Goal: Task Accomplishment & Management: Manage account settings

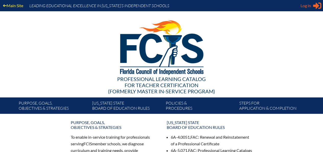
click at [316, 7] on icon at bounding box center [317, 6] width 8 height 6
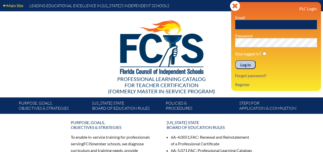
click at [275, 25] on input "text" at bounding box center [276, 24] width 82 height 9
type input "[EMAIL_ADDRESS][DOMAIN_NAME]"
click at [235, 60] on input "Log in" at bounding box center [245, 64] width 20 height 9
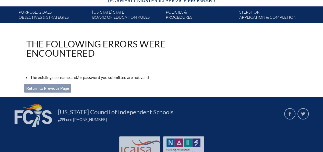
scroll to position [91, 0]
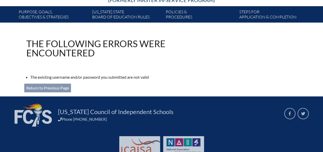
click at [51, 87] on link "Return to Previous Page" at bounding box center [47, 87] width 47 height 9
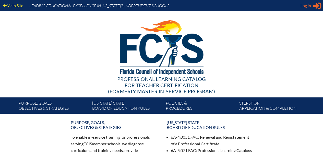
click at [320, 6] on icon "Sign in or register" at bounding box center [317, 6] width 8 height 8
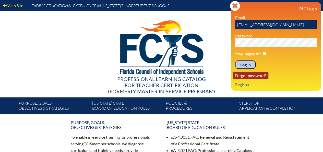
click at [242, 77] on link "Forgot password?" at bounding box center [250, 75] width 35 height 7
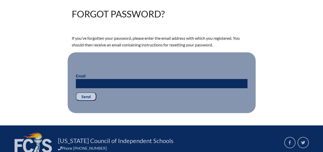
scroll to position [122, 0]
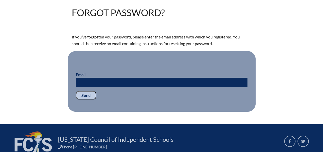
click at [186, 84] on input "Email" at bounding box center [162, 81] width 172 height 9
type input "lcarson@saddlebrook.com"
click at [88, 96] on input "Send" at bounding box center [86, 95] width 20 height 9
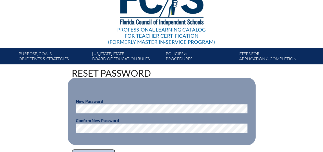
scroll to position [50, 0]
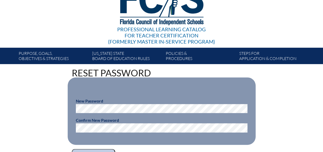
click at [22, 108] on div "Reset Password New Password Confirm New Password Reset your password" at bounding box center [161, 112] width 287 height 89
click at [72, 108] on fieldset "New Password Confirm New Password" at bounding box center [162, 110] width 188 height 67
click at [72, 149] on input "Reset your password" at bounding box center [93, 153] width 43 height 9
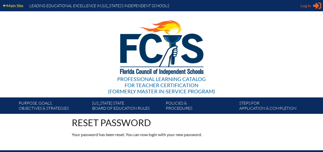
click at [316, 6] on icon at bounding box center [317, 6] width 8 height 6
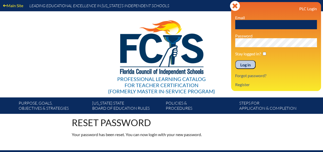
click at [280, 26] on input "text" at bounding box center [276, 24] width 82 height 9
type input "lcarson@saddlebrook.com"
click at [267, 48] on div "PLC Login Email lcarson@saddlebrook.com Password Stay logged in? Log in Forgot …" at bounding box center [276, 46] width 82 height 81
click at [235, 60] on input "Log in" at bounding box center [245, 64] width 20 height 9
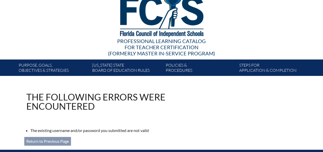
scroll to position [78, 0]
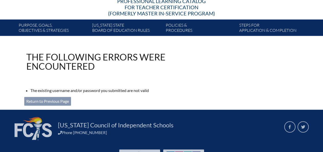
click at [68, 98] on link "Return to Previous Page" at bounding box center [47, 101] width 47 height 9
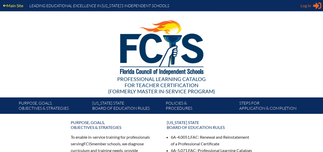
click at [319, 7] on icon "Sign in or register" at bounding box center [317, 6] width 8 height 8
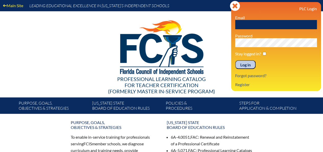
click at [280, 26] on input "text" at bounding box center [276, 24] width 82 height 9
type input "[EMAIL_ADDRESS][DOMAIN_NAME]"
click at [235, 60] on input "Log in" at bounding box center [245, 64] width 20 height 9
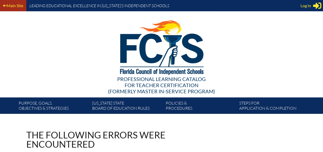
click at [13, 5] on link "Main Site" at bounding box center [13, 5] width 24 height 7
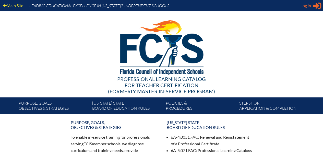
click at [319, 8] on icon at bounding box center [317, 6] width 8 height 6
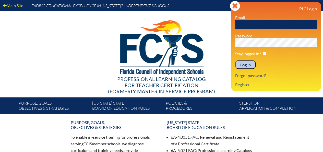
click at [278, 21] on input "text" at bounding box center [276, 24] width 82 height 9
type input "lcarson@saddlebrook.com"
click at [235, 60] on input "Log in" at bounding box center [245, 64] width 20 height 9
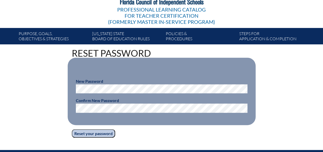
scroll to position [70, 0]
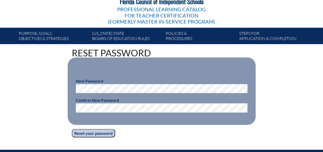
click at [93, 131] on input "Reset your password" at bounding box center [93, 133] width 43 height 9
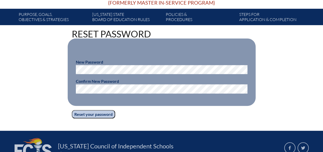
scroll to position [89, 0]
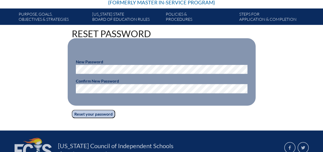
click at [72, 109] on input "Reset your password" at bounding box center [93, 113] width 43 height 9
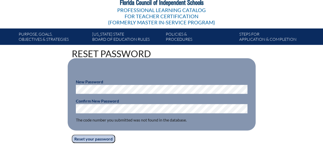
scroll to position [69, 0]
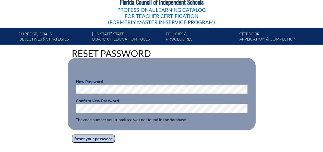
click at [81, 140] on input "Reset your password" at bounding box center [93, 138] width 43 height 9
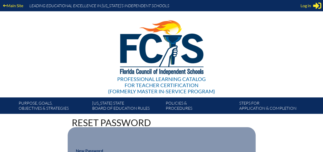
scroll to position [1, 0]
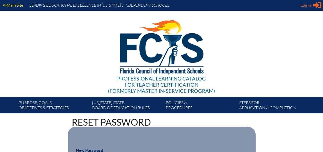
click at [319, 8] on icon at bounding box center [317, 5] width 8 height 6
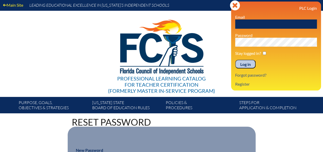
click at [277, 25] on input "text" at bounding box center [276, 23] width 82 height 9
type input "lcarson@saddlebrook.com"
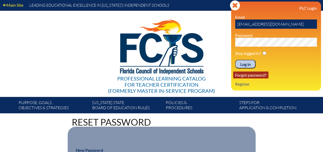
click at [247, 76] on link "Forgot password?" at bounding box center [250, 74] width 35 height 7
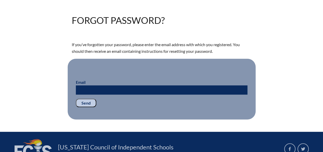
scroll to position [115, 0]
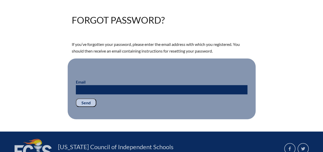
click at [170, 88] on input "Email" at bounding box center [162, 89] width 172 height 9
type input "[EMAIL_ADDRESS][DOMAIN_NAME]"
click at [89, 100] on input "Send" at bounding box center [86, 102] width 20 height 9
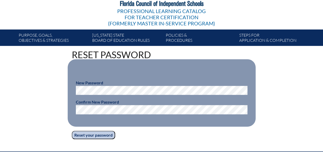
scroll to position [68, 0]
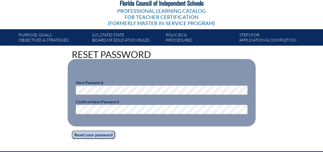
click at [99, 134] on input "Reset your password" at bounding box center [93, 134] width 43 height 9
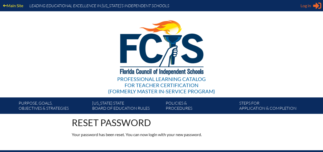
click at [317, 7] on icon at bounding box center [317, 6] width 8 height 6
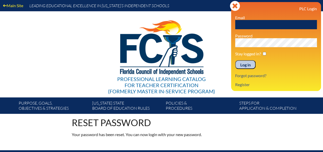
click at [277, 22] on input "text" at bounding box center [276, 24] width 82 height 9
type input "[EMAIL_ADDRESS][DOMAIN_NAME]"
click at [246, 65] on input "Log in" at bounding box center [245, 64] width 20 height 9
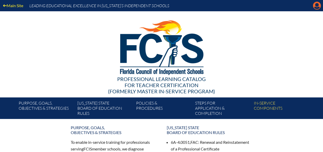
click at [314, 7] on icon at bounding box center [317, 6] width 8 height 8
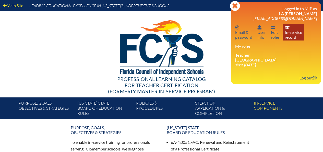
click at [298, 33] on link "In-service record In-service record" at bounding box center [293, 32] width 21 height 17
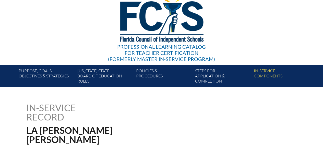
scroll to position [32, 0]
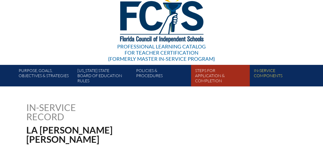
click at [225, 75] on link "Steps for application & completion" at bounding box center [222, 76] width 59 height 19
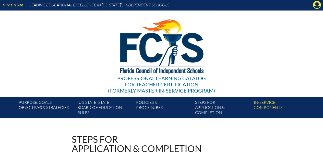
scroll to position [1, 0]
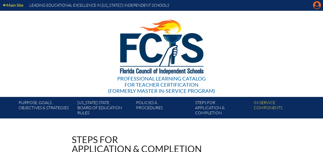
click at [321, 5] on icon at bounding box center [317, 5] width 8 height 8
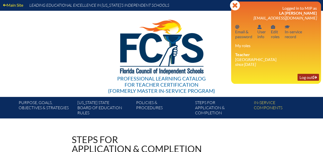
click at [307, 79] on link "Log out Log out" at bounding box center [308, 77] width 21 height 7
